Goal: Use online tool/utility: Utilize a website feature to perform a specific function

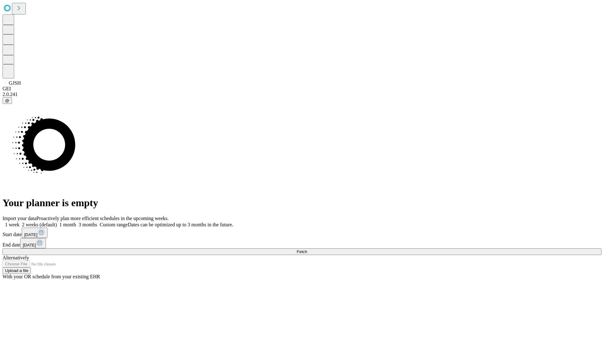
click at [307, 249] on span "Fetch" at bounding box center [302, 251] width 10 height 5
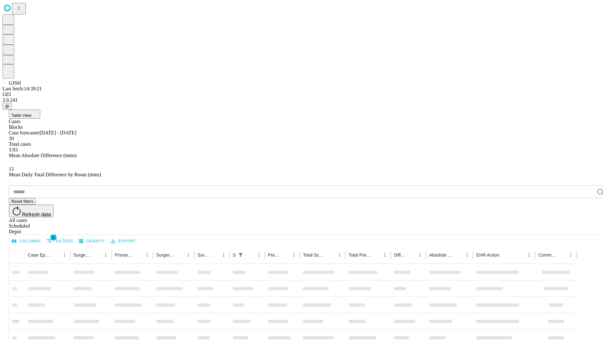
click at [31, 113] on span "Table View" at bounding box center [21, 115] width 20 height 5
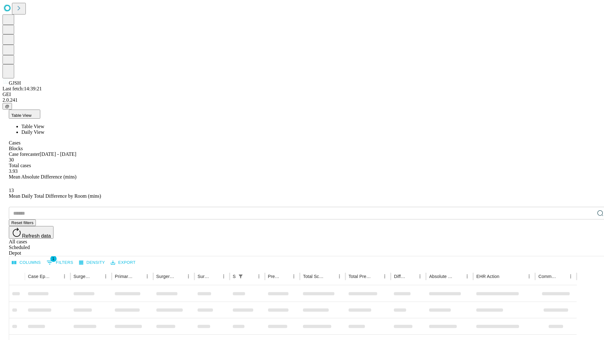
click at [44, 129] on span "Daily View" at bounding box center [32, 131] width 23 height 5
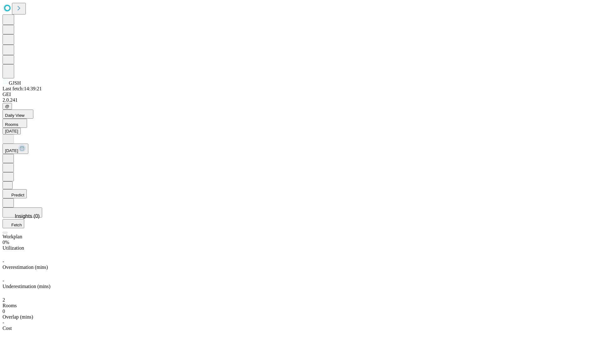
click at [27, 189] on button "Predict" at bounding box center [15, 193] width 24 height 9
